Goal: Book appointment/travel/reservation

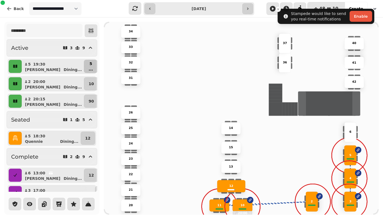
click at [84, 69] on button "5 ..." at bounding box center [91, 66] width 14 height 13
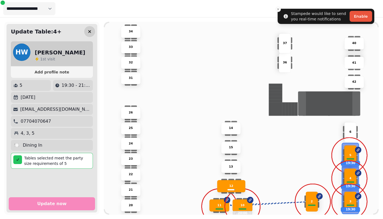
click at [91, 31] on icon "button" at bounding box center [89, 31] width 5 height 5
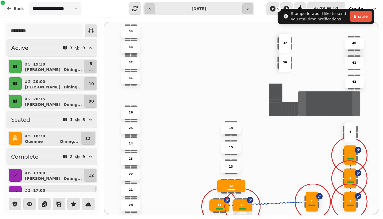
click at [91, 31] on icon "button" at bounding box center [91, 30] width 7 height 7
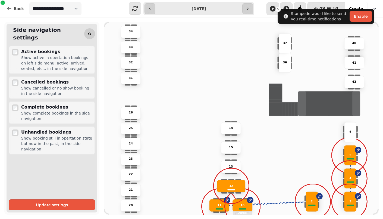
click at [88, 33] on icon "button" at bounding box center [89, 33] width 5 height 5
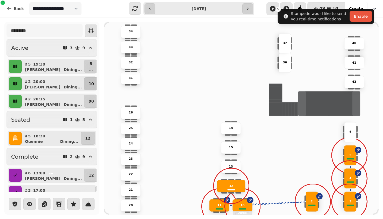
click at [84, 86] on button "10" at bounding box center [91, 83] width 14 height 13
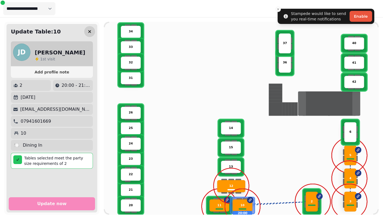
click at [89, 32] on icon "button" at bounding box center [89, 31] width 3 height 3
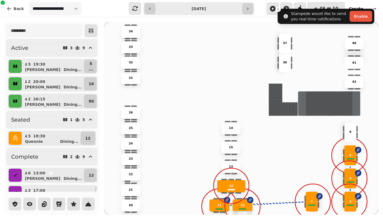
click at [17, 84] on icon "button" at bounding box center [15, 83] width 5 height 5
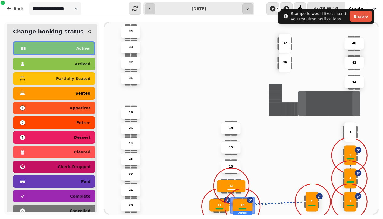
click at [71, 97] on div "seated" at bounding box center [54, 93] width 73 height 9
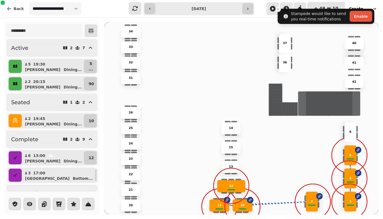
click at [71, 97] on button "Seated 1 2" at bounding box center [52, 102] width 91 height 17
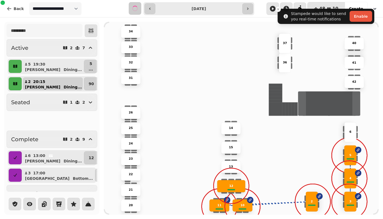
click at [42, 87] on div "[PERSON_NAME] ..." at bounding box center [55, 86] width 56 height 5
select select "**********"
select select "*"
select select "****"
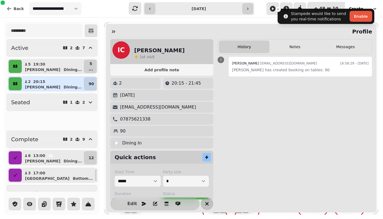
click at [205, 203] on icon "button" at bounding box center [207, 203] width 7 height 7
